Goal: Task Accomplishment & Management: Manage account settings

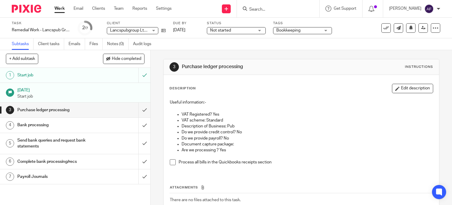
click at [270, 100] on p "Useful information:-" at bounding box center [302, 102] width 264 height 6
click at [246, 102] on p "Useful information:-" at bounding box center [302, 102] width 264 height 6
click at [78, 126] on h1 "Bank processing" at bounding box center [55, 124] width 77 height 9
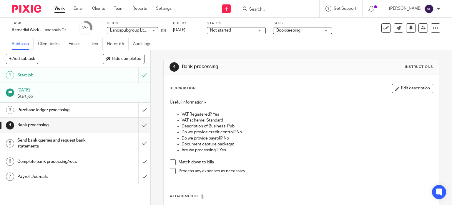
click at [275, 54] on div "4 Bank processing Instructions Description Edit description Useful information:…" at bounding box center [301, 151] width 277 height 203
click at [433, 30] on icon at bounding box center [436, 28] width 6 height 6
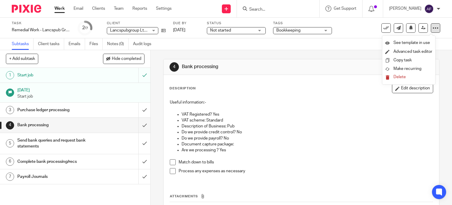
click at [433, 30] on icon at bounding box center [436, 28] width 6 height 6
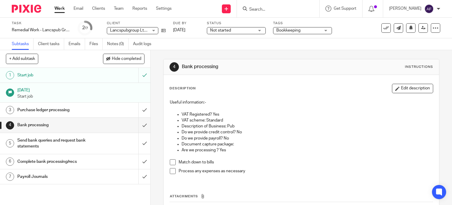
click at [349, 55] on div "4 Bank processing Instructions Description Edit description Useful information:…" at bounding box center [301, 151] width 277 height 203
click at [280, 67] on h1 "Bank processing" at bounding box center [248, 67] width 132 height 6
click at [166, 29] on div "Task Remedial Work - Lancspub Group Ltd Save Remedial Work - Lancspub Group Ltd…" at bounding box center [190, 28] width 357 height 14
click at [165, 30] on icon at bounding box center [163, 30] width 4 height 4
click at [317, 77] on div "Description Edit description Useful information:- VAT Registered? Yes VAT schem…" at bounding box center [302, 159] width 276 height 169
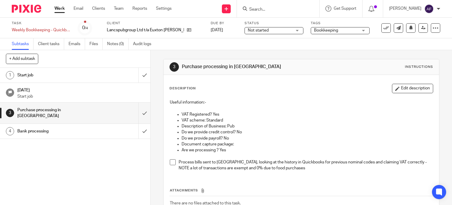
click at [253, 103] on p "Useful information:-" at bounding box center [302, 102] width 264 height 6
click at [265, 95] on div "Description Edit description Useful information:- VAT Registered? Yes VAT schem…" at bounding box center [302, 130] width 264 height 92
click at [187, 28] on icon at bounding box center [189, 30] width 4 height 4
click at [100, 76] on div "Start job" at bounding box center [74, 75] width 115 height 9
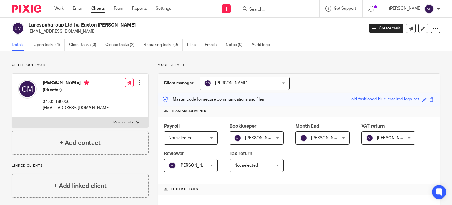
click at [395, 171] on div "Payroll Not selected Not selected Not selected [PERSON_NAME] [PERSON_NAME] [PER…" at bounding box center [299, 150] width 282 height 67
click at [387, 165] on div "Payroll Not selected Not selected Not selected [PERSON_NAME] [PERSON_NAME] [PER…" at bounding box center [299, 150] width 282 height 67
click at [385, 172] on div "Payroll Not selected Not selected Not selected [PERSON_NAME] [PERSON_NAME] [PER…" at bounding box center [299, 150] width 282 height 67
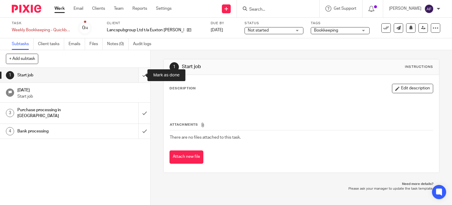
click at [139, 73] on input "submit" at bounding box center [75, 75] width 151 height 15
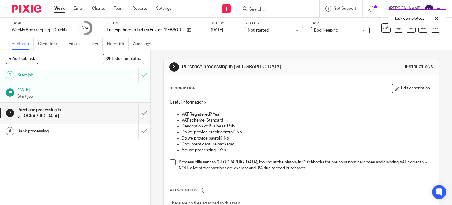
click at [171, 162] on span at bounding box center [173, 162] width 6 height 6
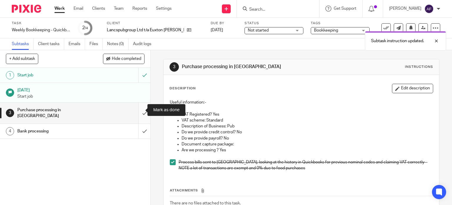
click at [137, 110] on input "submit" at bounding box center [75, 113] width 151 height 21
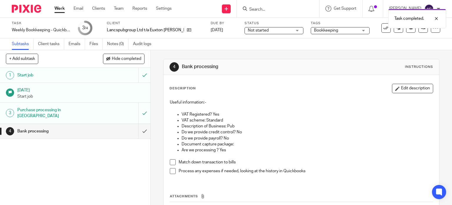
click at [270, 125] on p "Description of Business: Pub" at bounding box center [308, 126] width 252 height 6
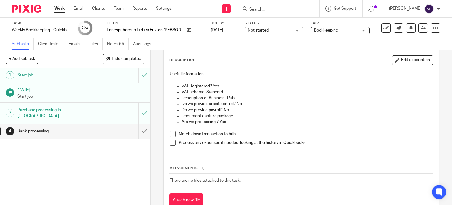
scroll to position [18, 0]
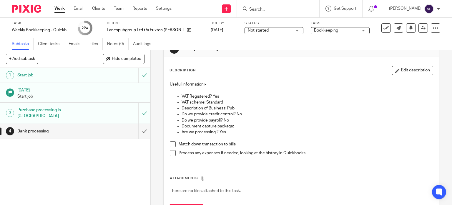
click at [270, 127] on p "Document capture package:" at bounding box center [308, 126] width 252 height 6
click at [262, 125] on p "Document capture package:" at bounding box center [308, 126] width 252 height 6
click at [332, 130] on p "Are we processing ? Yes" at bounding box center [308, 132] width 252 height 6
click at [326, 123] on p "Document capture package:" at bounding box center [308, 126] width 252 height 6
click at [171, 143] on span at bounding box center [173, 144] width 6 height 6
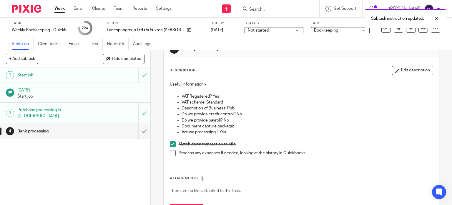
click at [301, 127] on p "Document capture package:" at bounding box center [308, 126] width 252 height 6
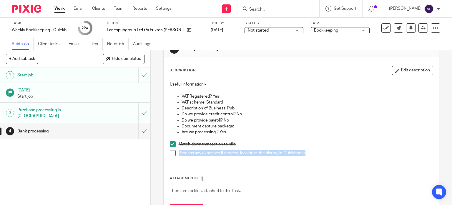
drag, startPoint x: 295, startPoint y: 150, endPoint x: 176, endPoint y: 152, distance: 118.4
click at [176, 152] on li "Process any expenses if needed, looking at the history in Quickbooks" at bounding box center [302, 154] width 264 height 9
copy p "Process any expenses if needed, looking at the history in Quickbooks"
click at [314, 120] on p "Do we provide payroll? No" at bounding box center [308, 120] width 252 height 6
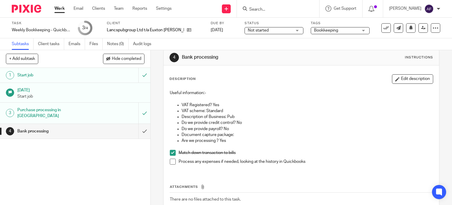
scroll to position [0, 0]
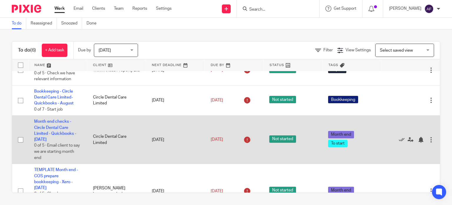
scroll to position [98, 0]
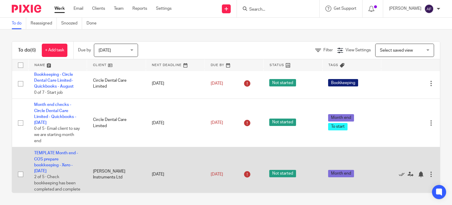
scroll to position [98, 0]
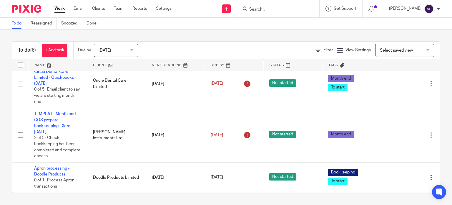
click at [195, 34] on div "To do (6) + Add task Due by Today Today Today Tomorrow This week Next week This…" at bounding box center [226, 116] width 452 height 175
click at [137, 48] on div "Today Today" at bounding box center [116, 50] width 44 height 13
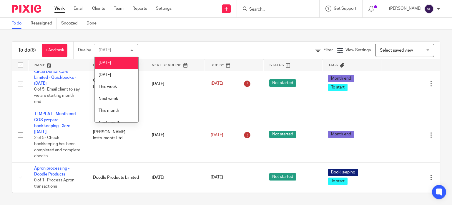
scroll to position [19, 0]
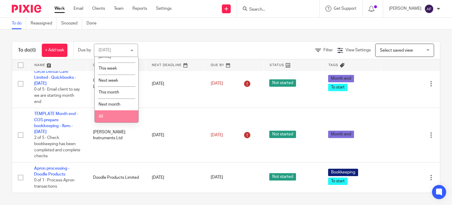
click at [109, 113] on li "All" at bounding box center [117, 116] width 44 height 12
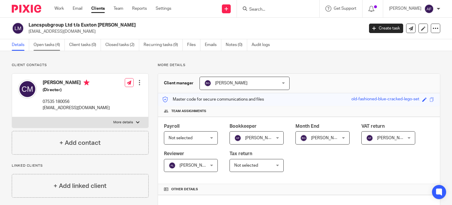
click at [44, 44] on link "Open tasks (4)" at bounding box center [49, 44] width 31 height 11
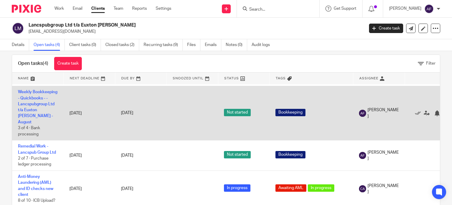
scroll to position [21, 0]
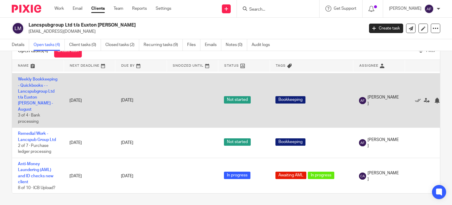
drag, startPoint x: 43, startPoint y: 93, endPoint x: 28, endPoint y: 94, distance: 15.0
drag, startPoint x: 28, startPoint y: 94, endPoint x: 20, endPoint y: 94, distance: 8.2
click at [20, 94] on td "Weekly Bookkeeping - Quickbooks - - Lancspubgroup Ltd t/a Euxton [PERSON_NAME] …" at bounding box center [38, 100] width 52 height 54
click at [27, 91] on link "Weekly Bookkeeping - Quickbooks - - Lancspubgroup Ltd t/a Euxton [PERSON_NAME] …" at bounding box center [37, 94] width 39 height 34
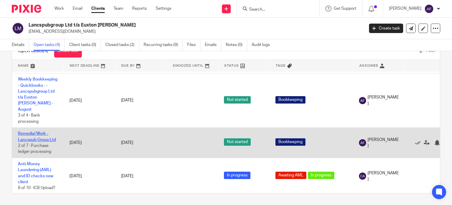
click at [32, 131] on link "Remedial Work - Lancspub Group Ltd" at bounding box center [37, 136] width 38 height 10
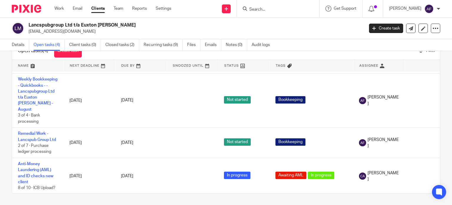
click at [306, 23] on div "Lancspubgroup Ltd t/a Euxton [PERSON_NAME] [EMAIL_ADDRESS][DOMAIN_NAME]" at bounding box center [195, 28] width 332 height 12
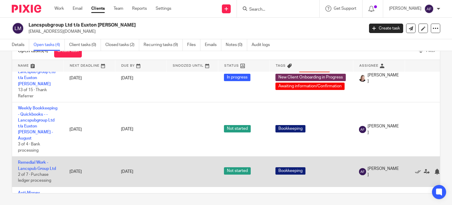
scroll to position [0, 0]
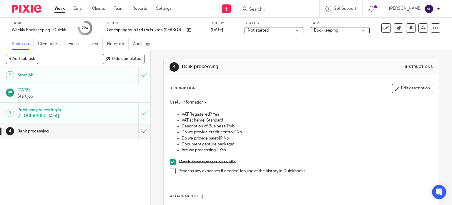
click at [293, 83] on div "Description Edit description Useful information:- VAT Registered? Yes VAT schem…" at bounding box center [302, 159] width 276 height 169
click at [321, 118] on p "VAT scheme: Standard" at bounding box center [308, 120] width 252 height 6
click at [314, 110] on p at bounding box center [302, 108] width 264 height 6
click at [315, 109] on p at bounding box center [302, 108] width 264 height 6
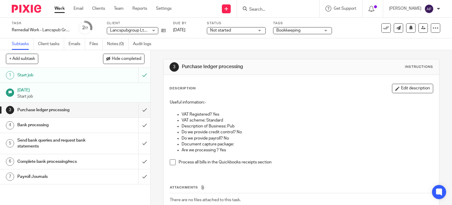
click at [266, 9] on input "Search" at bounding box center [275, 9] width 53 height 5
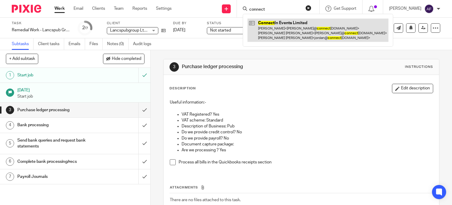
type input "connect"
click at [303, 34] on link at bounding box center [318, 30] width 141 height 23
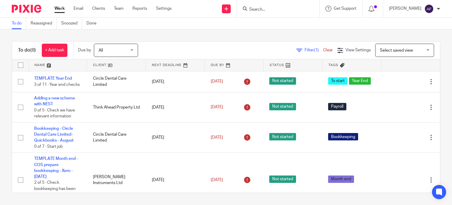
click at [196, 44] on div "Filter (1) Clear View Settings View Settings (1) Filters Clear Save Manage save…" at bounding box center [294, 50] width 292 height 13
click at [192, 51] on div "Filter (1) Clear View Settings View Settings (1) Filters Clear Save Manage save…" at bounding box center [294, 50] width 292 height 13
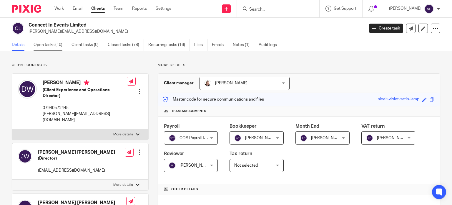
click at [45, 43] on link "Open tasks (10)" at bounding box center [51, 44] width 34 height 11
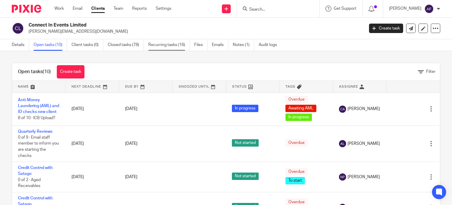
click at [171, 48] on link "Recurring tasks (16)" at bounding box center [169, 44] width 42 height 11
